Goal: Contribute content: Contribute content

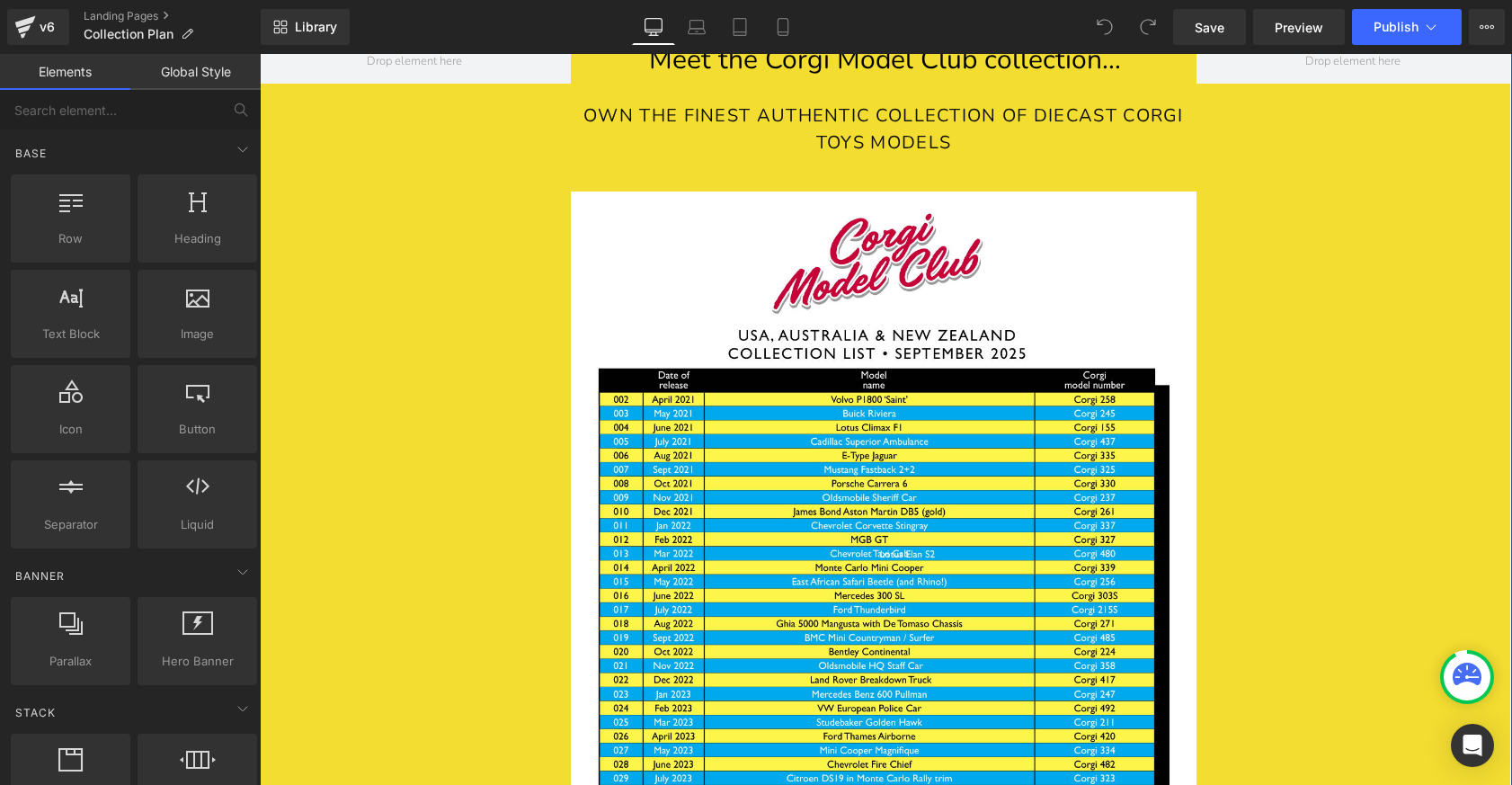
scroll to position [1890, 0]
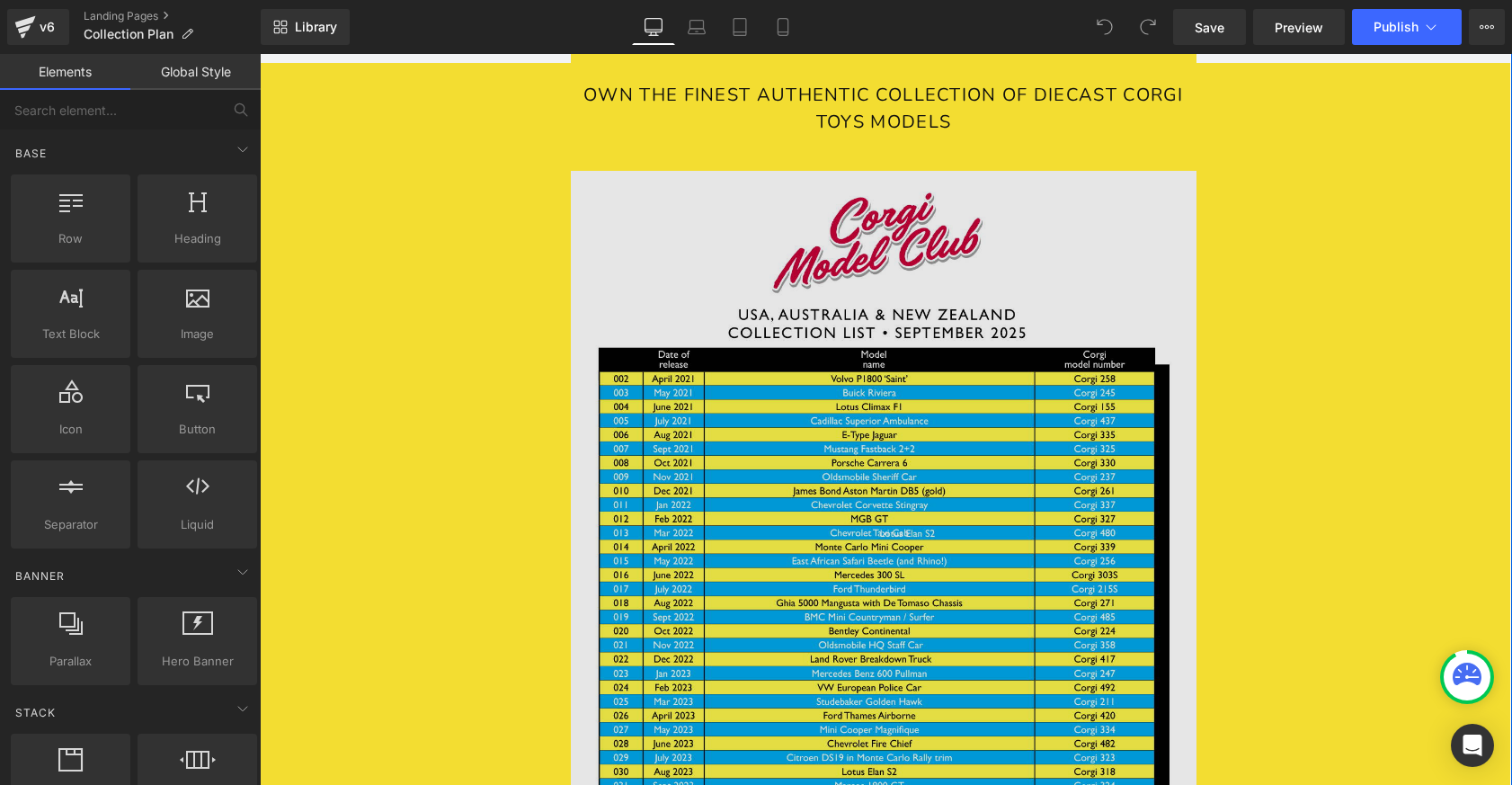
click at [891, 569] on img at bounding box center [884, 789] width 627 height 1237
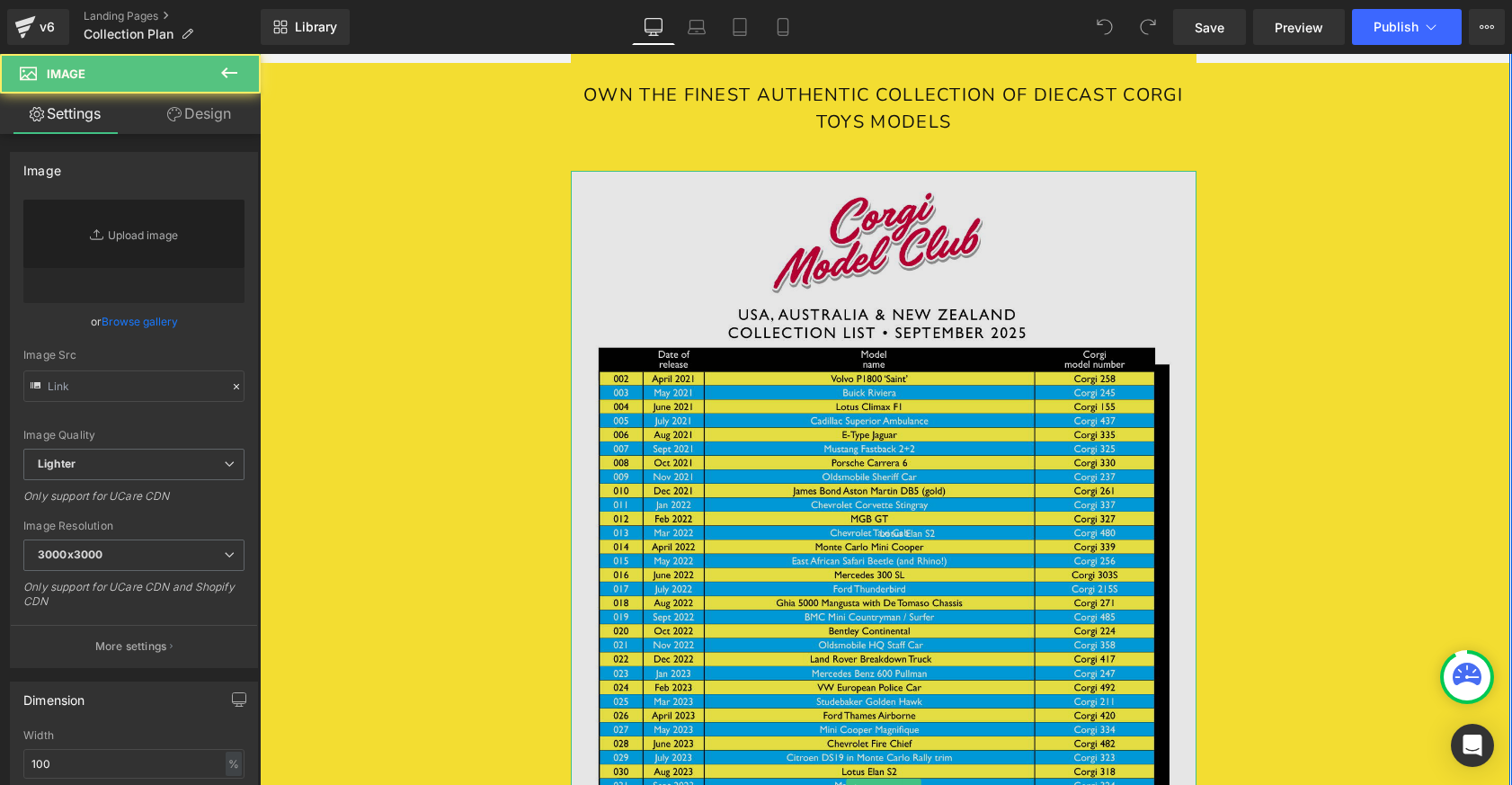
type input "[URL][DOMAIN_NAME][DATE]"
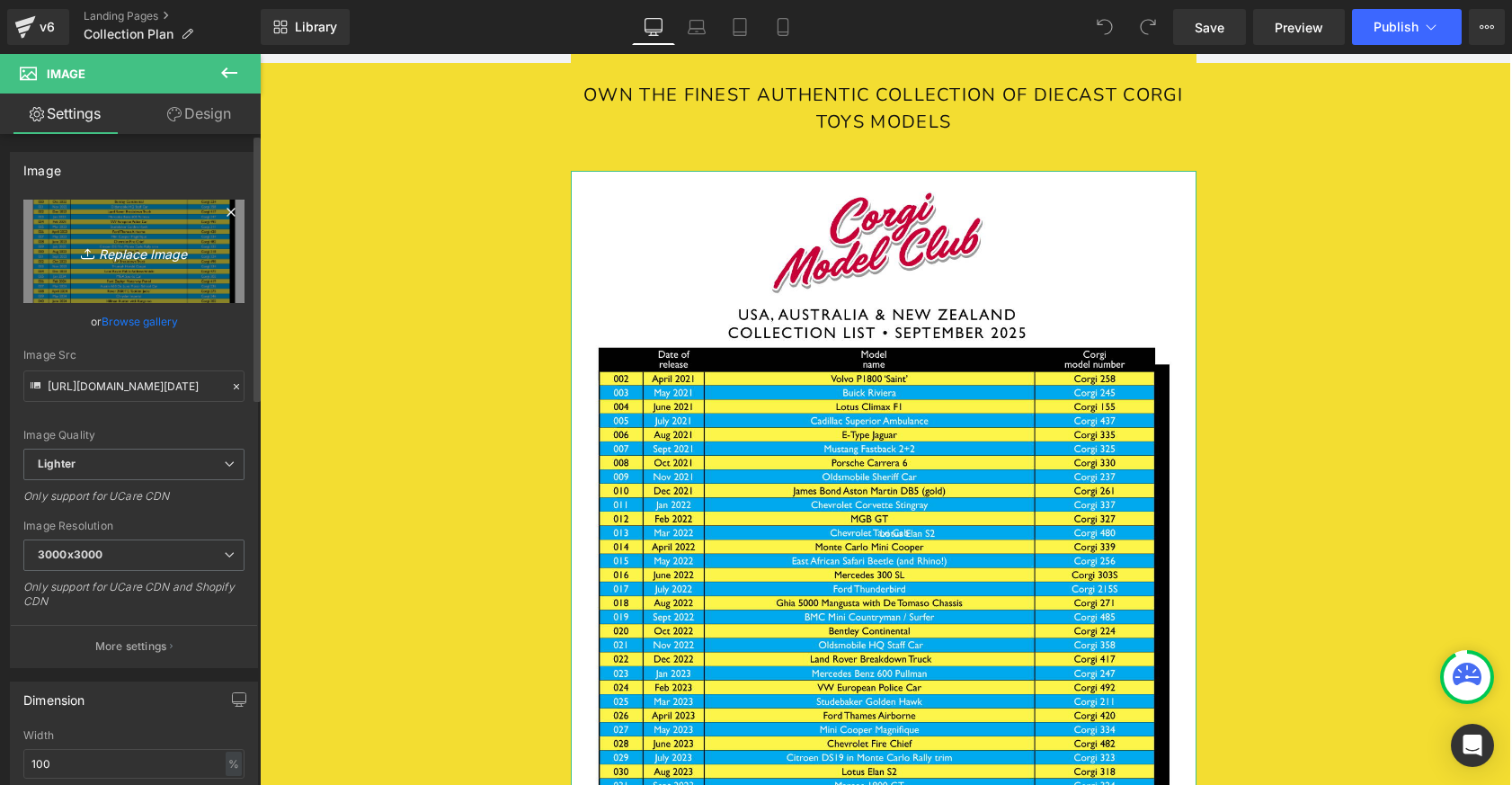
click at [117, 249] on icon "Replace Image" at bounding box center [133, 250] width 143 height 22
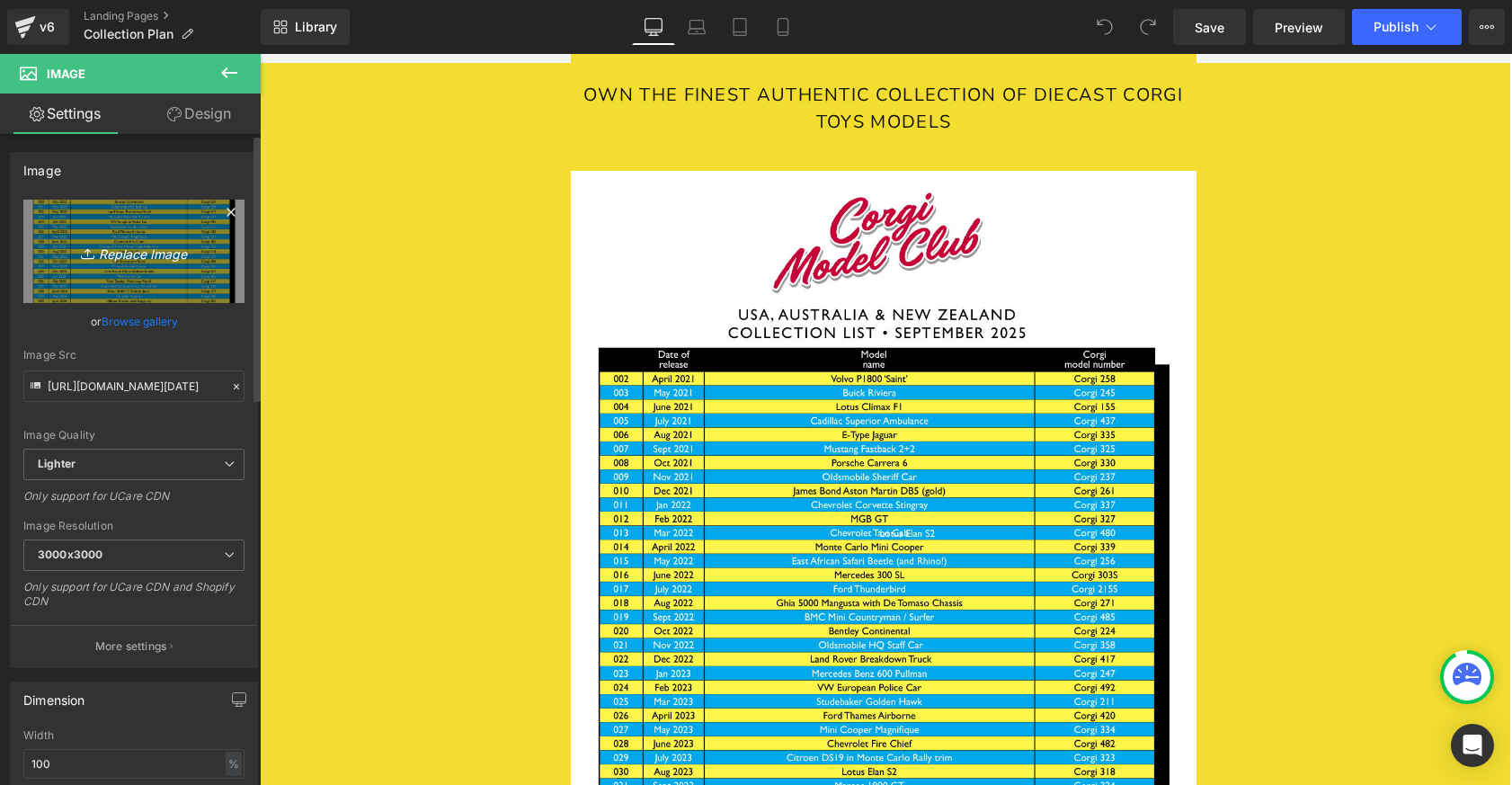
type input "C:\fakepath\[DATE].png"
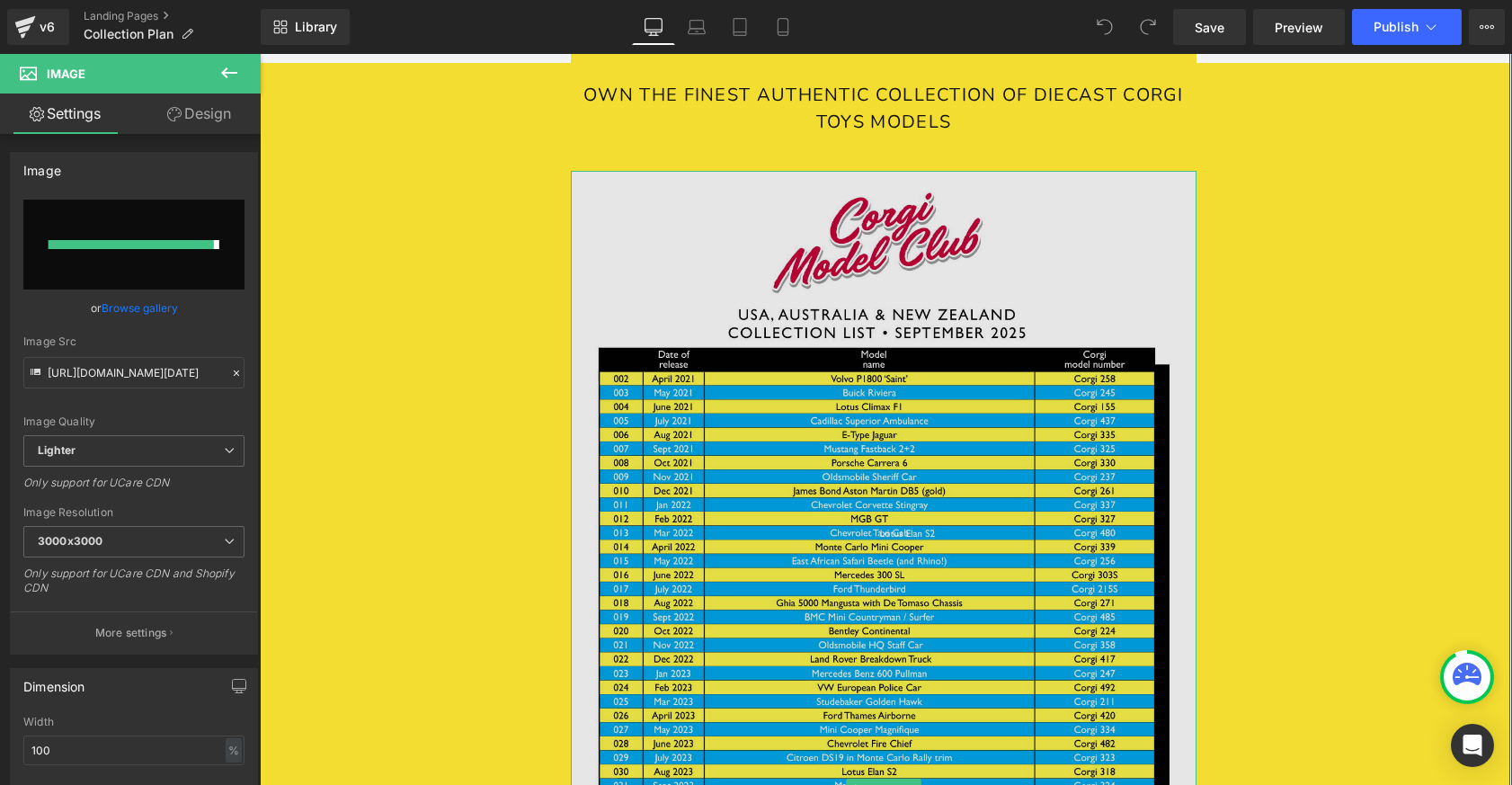
type input "[URL][DOMAIN_NAME][DATE]"
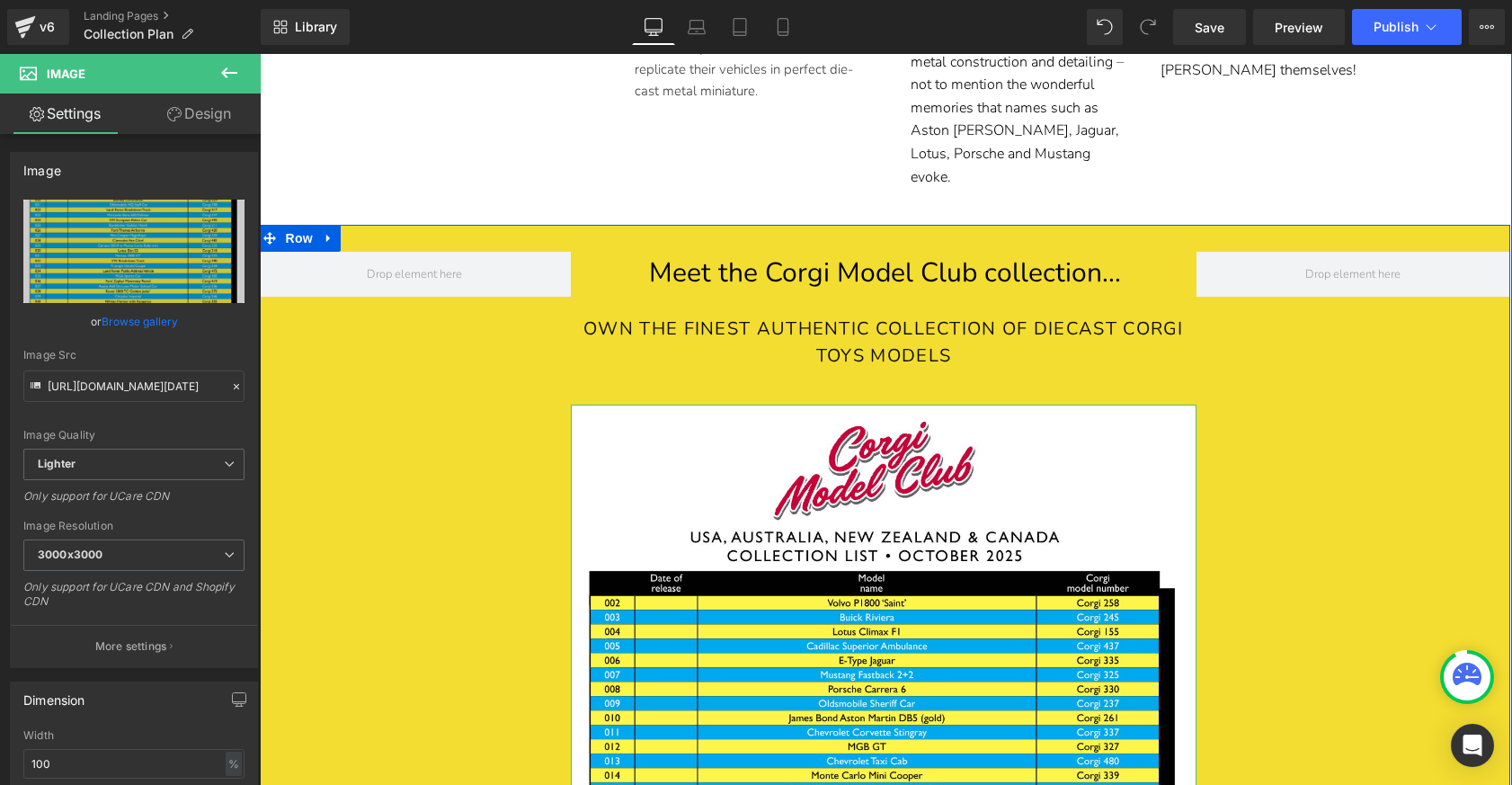
scroll to position [1634, 0]
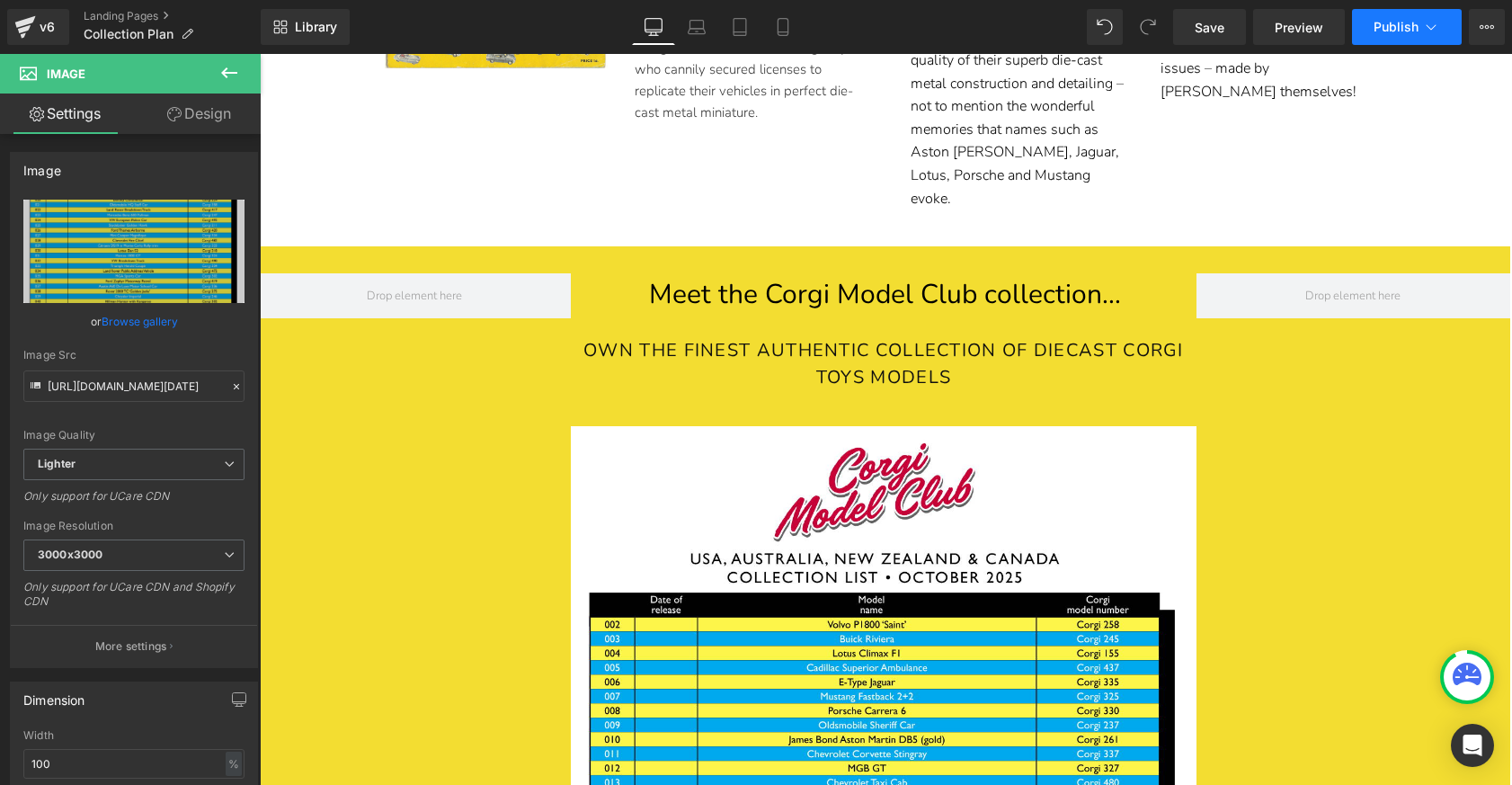
click at [1379, 26] on span "Publish" at bounding box center [1396, 27] width 45 height 14
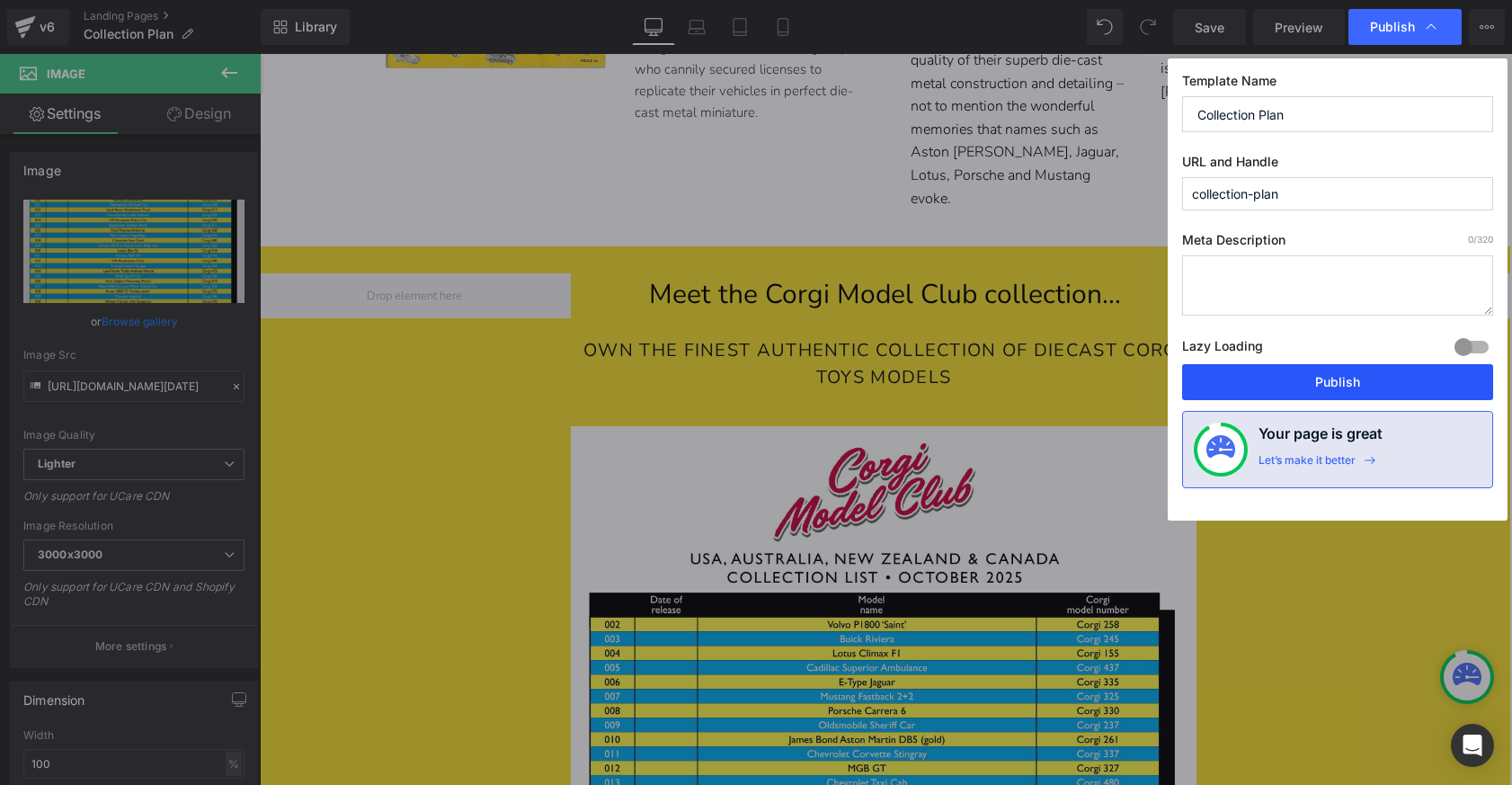
click at [1317, 381] on button "Publish" at bounding box center [1338, 381] width 311 height 36
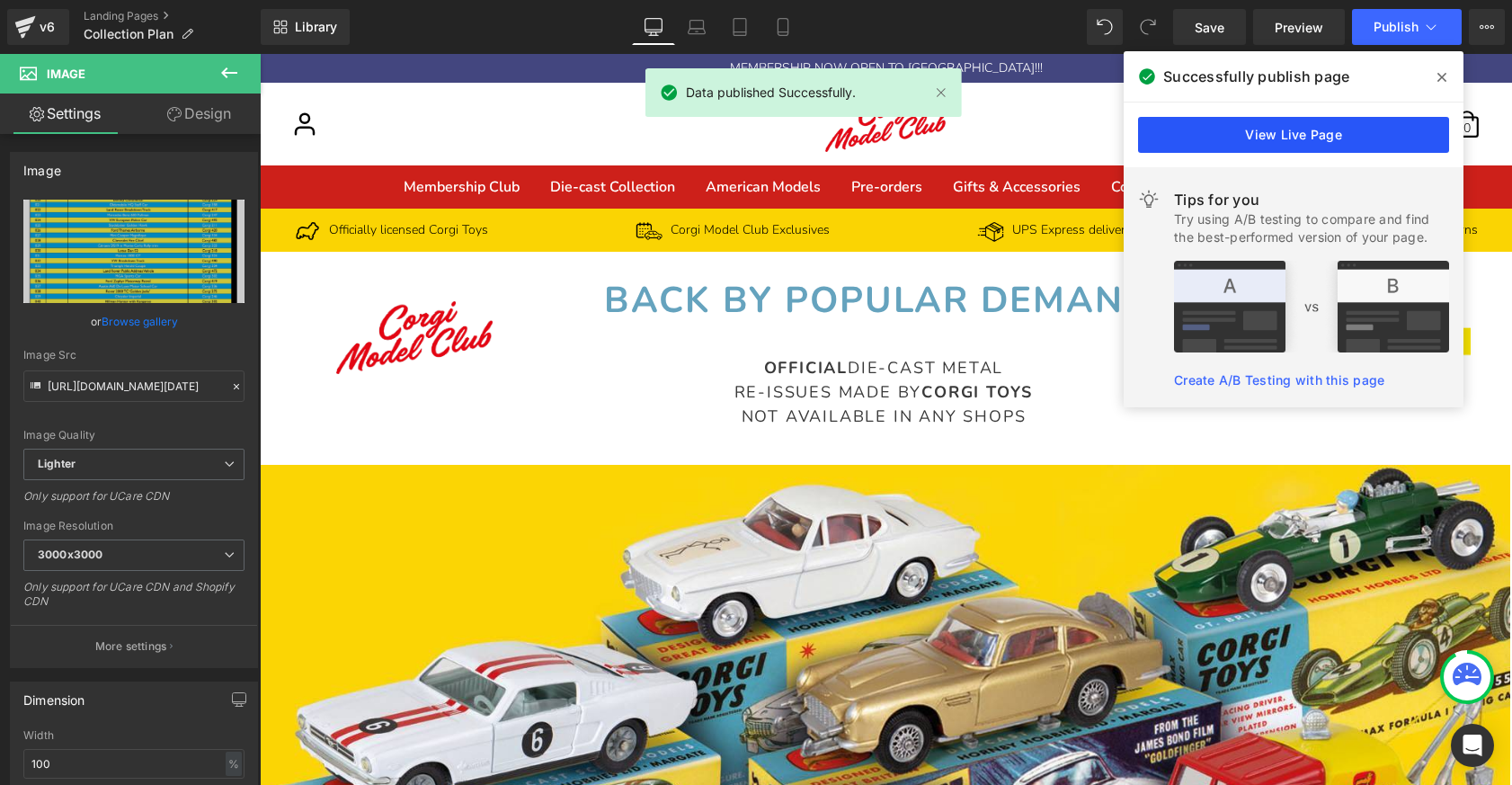
click at [1234, 128] on link "View Live Page" at bounding box center [1293, 134] width 311 height 36
